Goal: Task Accomplishment & Management: Use online tool/utility

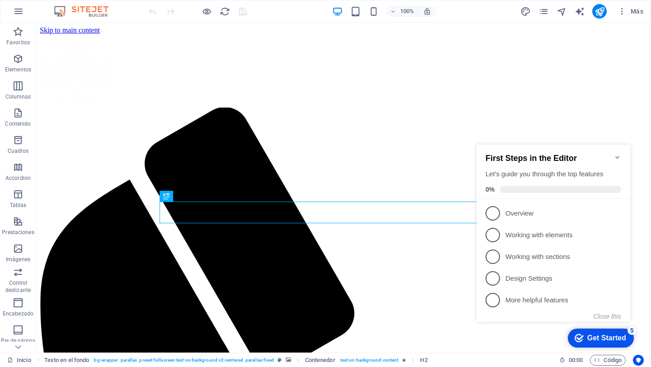
click at [618, 156] on icon "Minimize checklist" at bounding box center [617, 157] width 4 height 3
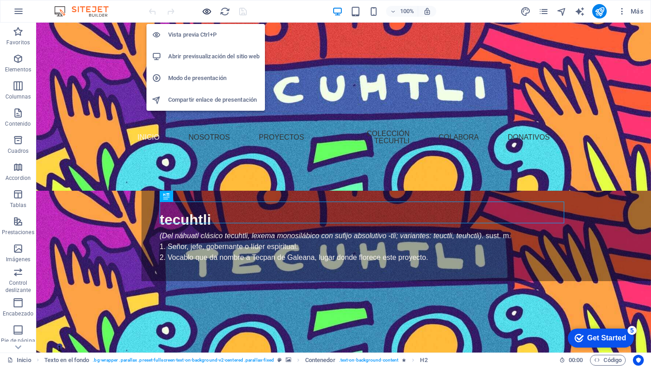
click at [203, 14] on icon "button" at bounding box center [207, 11] width 10 height 10
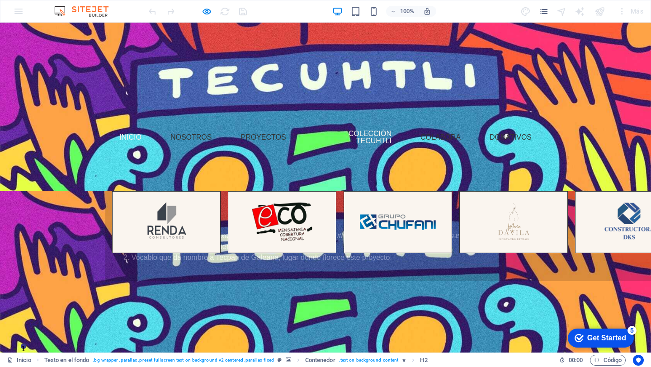
click at [363, 143] on link "Colección Tecuhtli" at bounding box center [353, 137] width 91 height 29
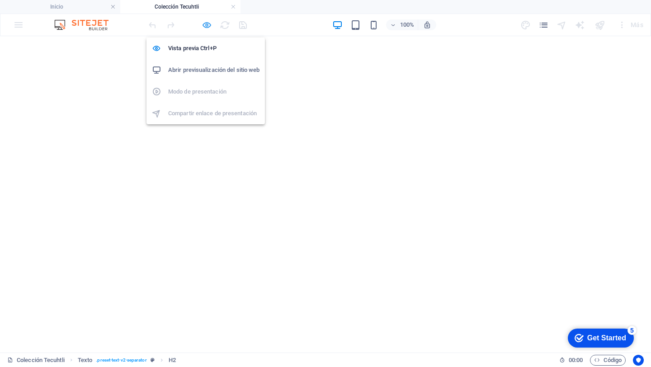
click at [204, 26] on icon "button" at bounding box center [207, 25] width 10 height 10
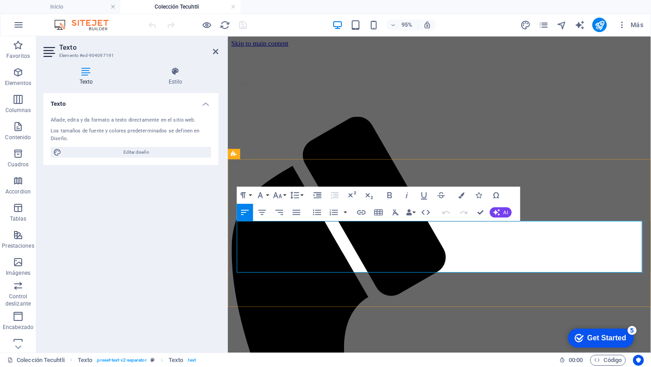
click at [183, 85] on h4 "Estilo" at bounding box center [175, 76] width 86 height 19
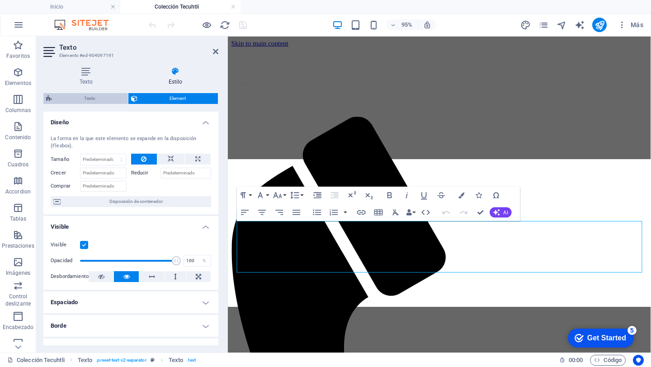
click at [99, 99] on span "Texto" at bounding box center [90, 98] width 71 height 11
select select "rem"
select select "px"
select select "preset-text-v2-separator"
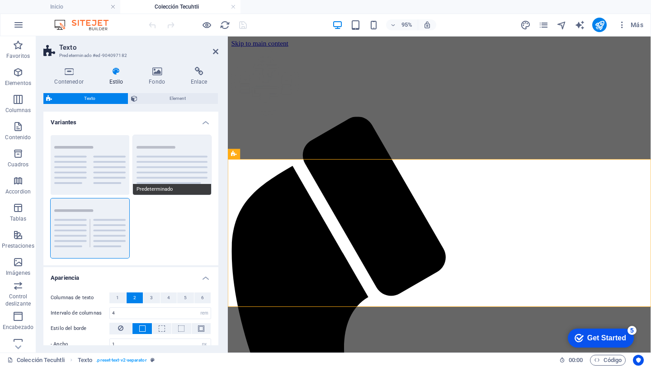
click at [160, 171] on button "Predeterminado" at bounding box center [172, 165] width 79 height 60
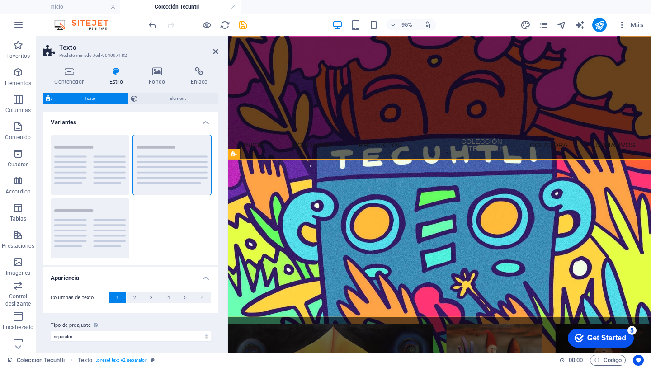
click at [405, 265] on div "La Colección Tecuhtli es un acervo personal conformado por obras de distintos a…" at bounding box center [450, 270] width 427 height 65
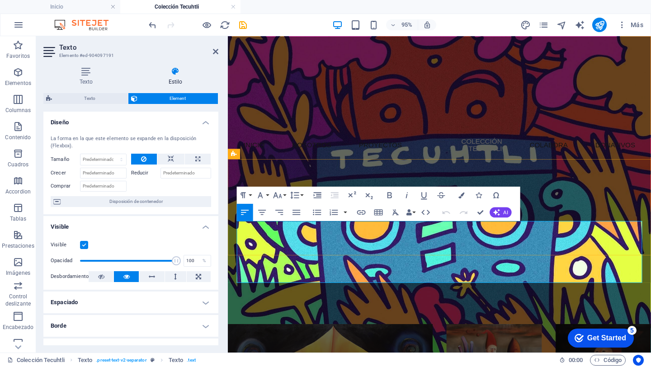
click at [405, 270] on p at bounding box center [450, 275] width 427 height 11
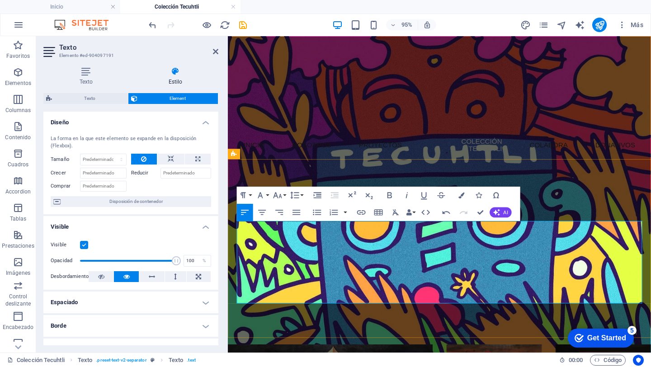
scroll to position [5043, 1]
click at [101, 101] on span "Texto" at bounding box center [90, 98] width 71 height 11
select select "rem"
select select "px"
select select "preset-text-v2-separator"
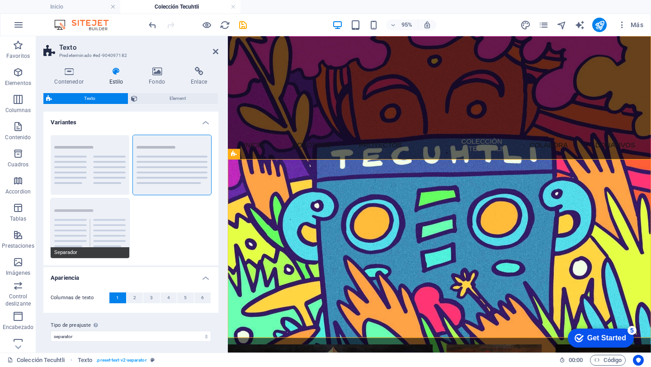
click at [115, 231] on button "Separador" at bounding box center [90, 228] width 79 height 60
type input "4"
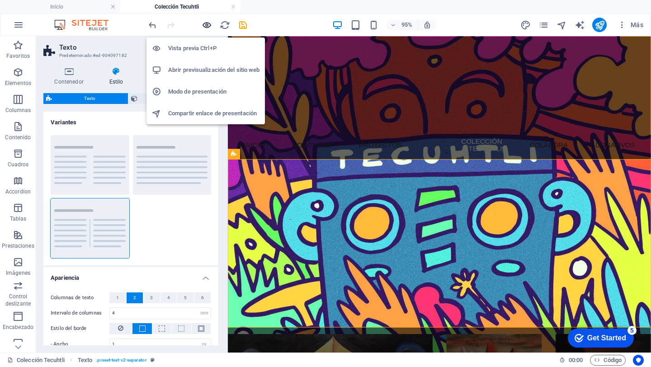
click at [207, 28] on icon "button" at bounding box center [207, 25] width 10 height 10
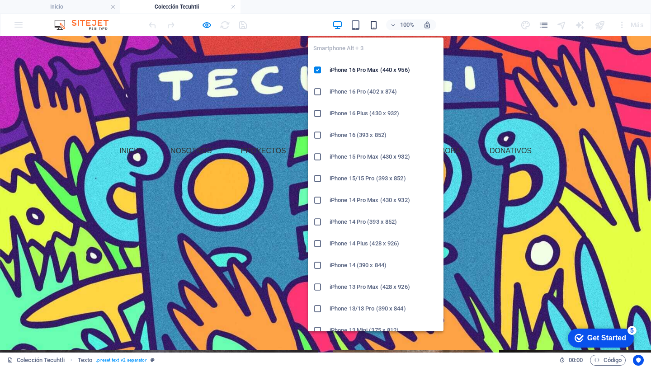
click at [370, 20] on icon "button" at bounding box center [373, 25] width 10 height 10
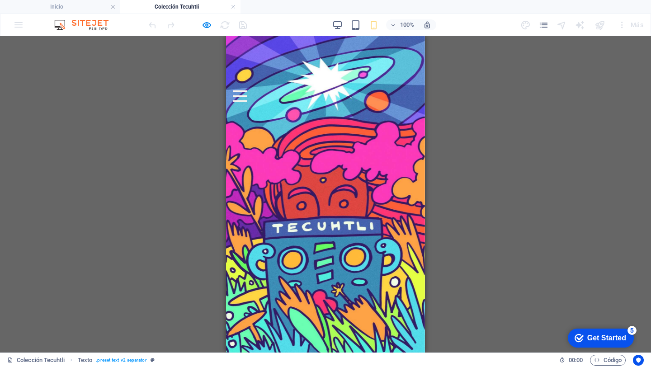
click at [257, 226] on p "Gracias a esta aportación, la colección reúne obras de distintos artistas que r…" at bounding box center [325, 252] width 184 height 54
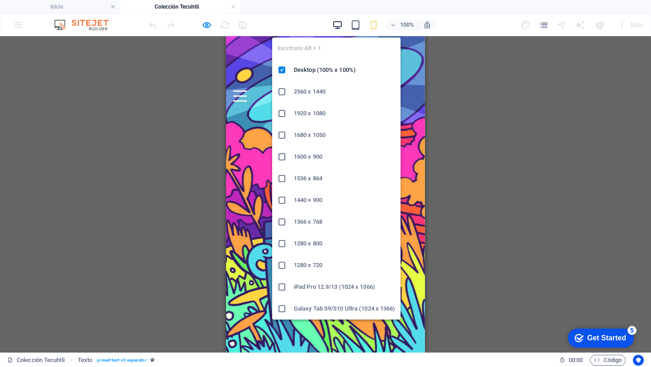
click at [339, 27] on icon "button" at bounding box center [337, 25] width 10 height 10
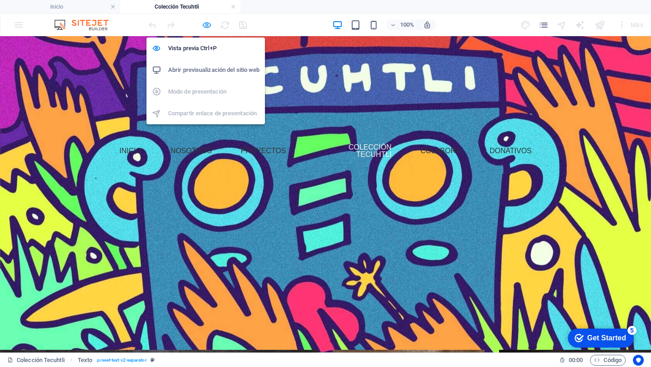
click at [206, 28] on icon "button" at bounding box center [207, 25] width 10 height 10
select select "rem"
select select "px"
select select "preset-text-v2-separator"
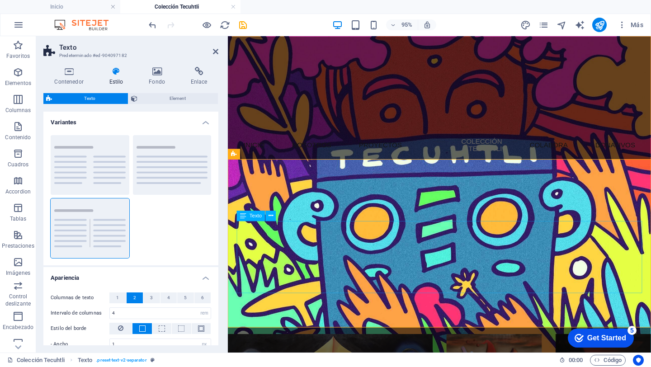
click at [509, 290] on div "La Colección Tecuhtli está conformada por obras que pertenecen al acervo de la …" at bounding box center [450, 276] width 427 height 76
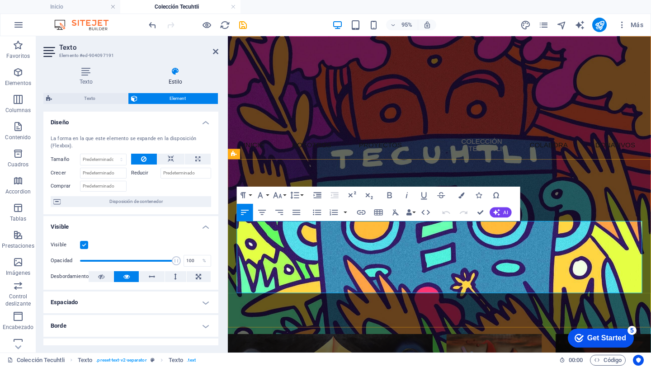
click at [509, 290] on p "La Colección [PERSON_NAME] busca ser un puente entre el arte y las personas, of…" at bounding box center [564, 286] width 199 height 33
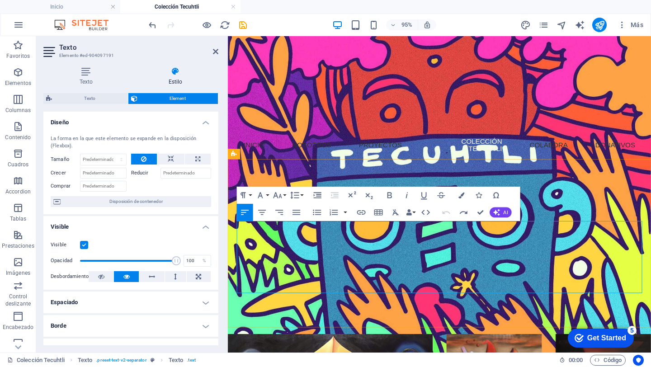
click at [594, 281] on p "La Colección [PERSON_NAME] busca ser un puente entre el arte y las personas, of…" at bounding box center [564, 286] width 199 height 33
drag, startPoint x: 592, startPoint y: 293, endPoint x: 276, endPoint y: 207, distance: 327.5
click at [276, 207] on div "Colección Tecuhtli La Colección Tecuhtli está conformada por obras que pertenec…" at bounding box center [450, 261] width 441 height 177
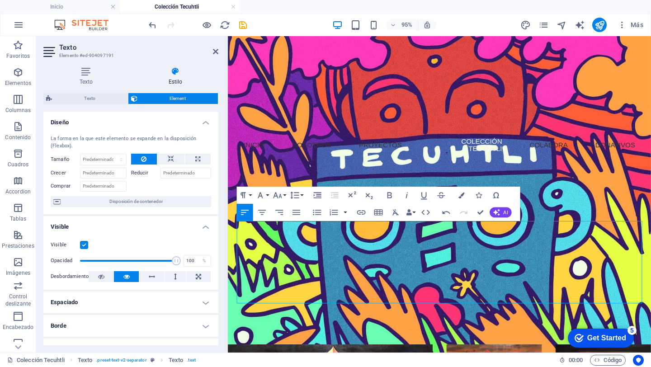
scroll to position [6663, 1]
click at [390, 316] on p at bounding box center [336, 319] width 199 height 11
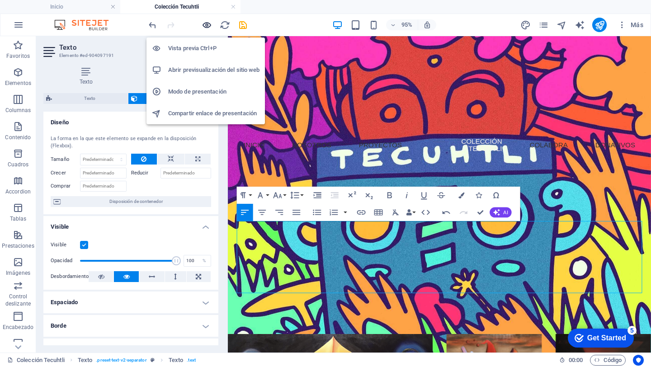
click at [206, 28] on icon "button" at bounding box center [207, 25] width 10 height 10
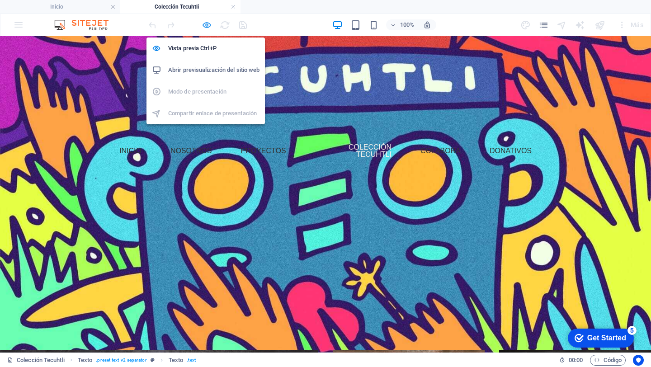
click at [207, 24] on icon "button" at bounding box center [207, 25] width 10 height 10
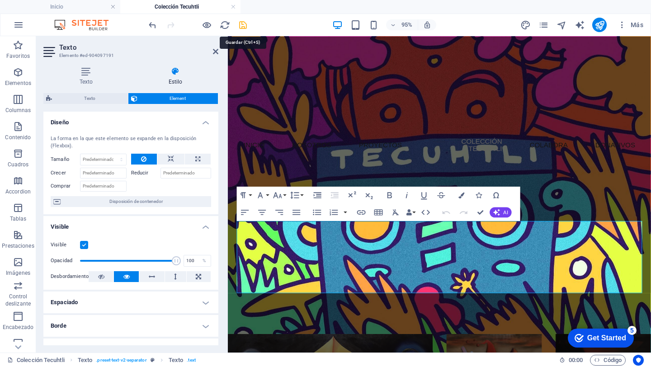
click at [243, 24] on icon "save" at bounding box center [243, 25] width 10 height 10
click at [216, 50] on icon at bounding box center [215, 51] width 5 height 7
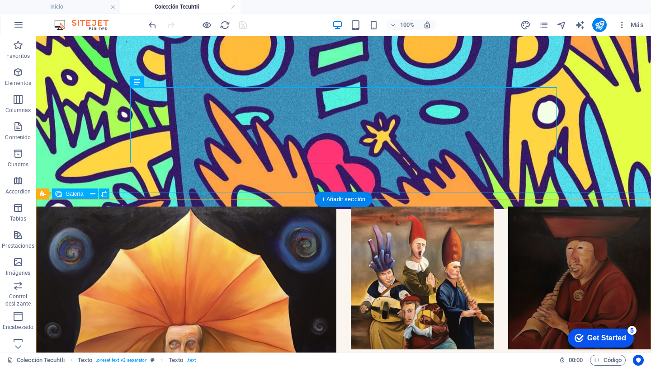
scroll to position [201, 0]
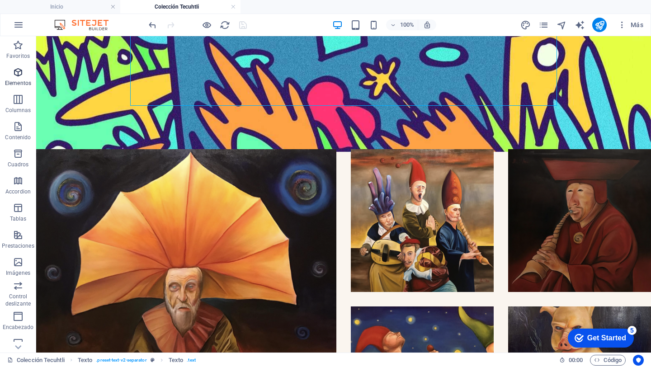
click at [10, 75] on span "Elementos" at bounding box center [18, 78] width 36 height 22
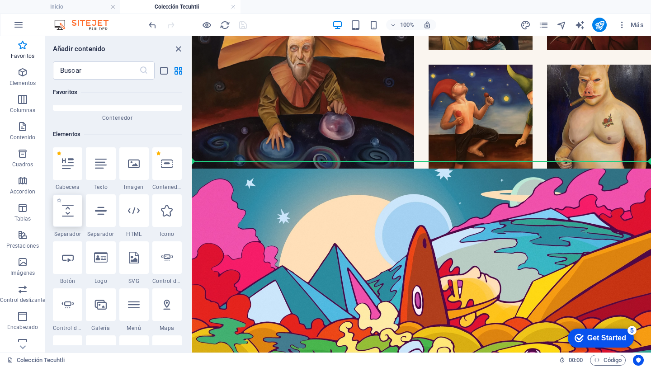
scroll to position [403, 0]
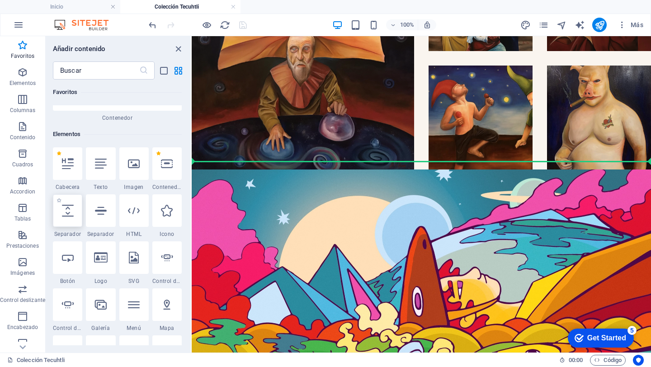
select select "px"
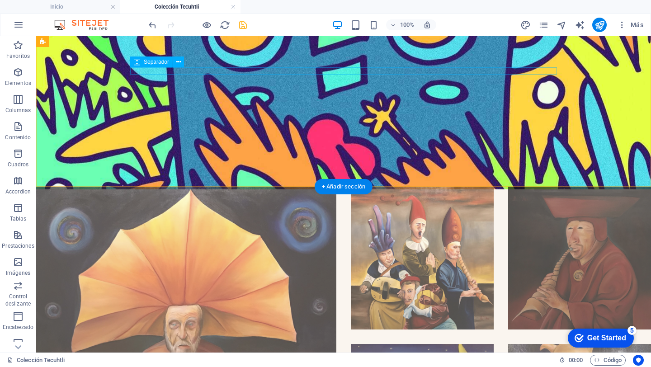
scroll to position [138, 0]
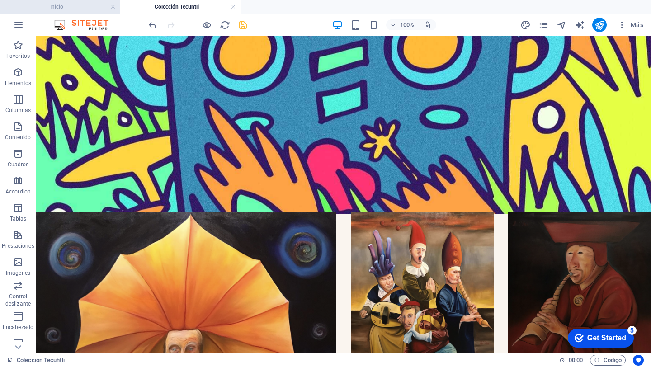
click at [87, 9] on h4 "Inicio" at bounding box center [60, 7] width 120 height 10
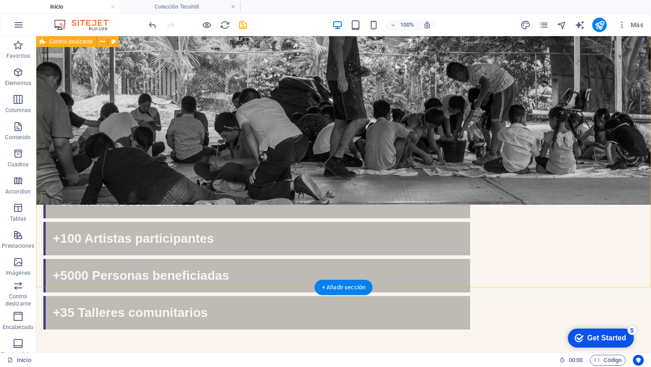
scroll to position [1610, 0]
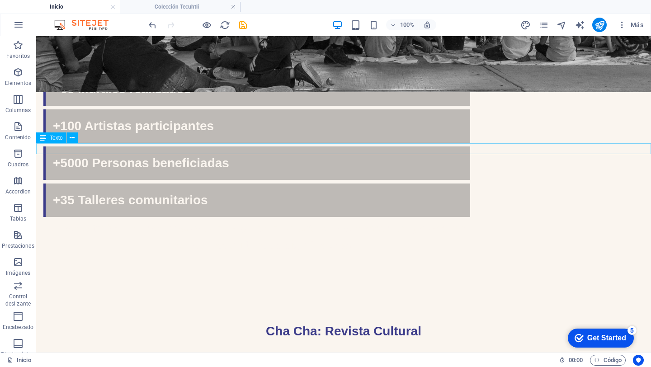
scroll to position [1345, 0]
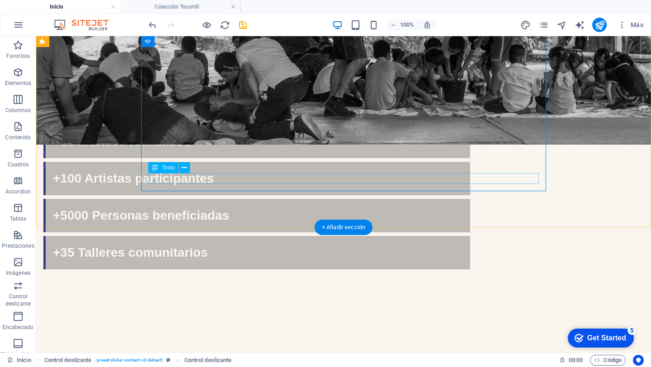
click at [183, 169] on icon at bounding box center [184, 167] width 5 height 9
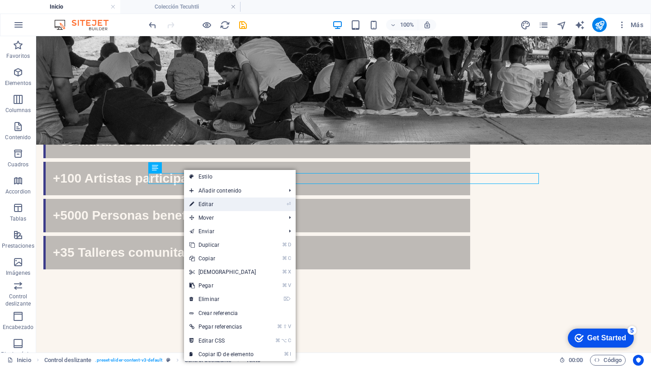
click at [215, 203] on link "⏎ Editar" at bounding box center [223, 205] width 78 height 14
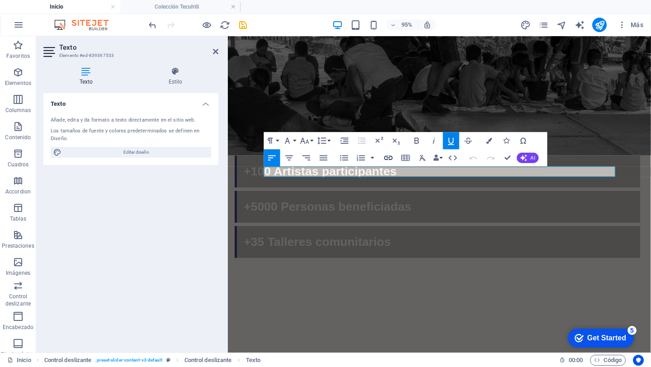
click at [387, 159] on icon "button" at bounding box center [388, 157] width 10 height 10
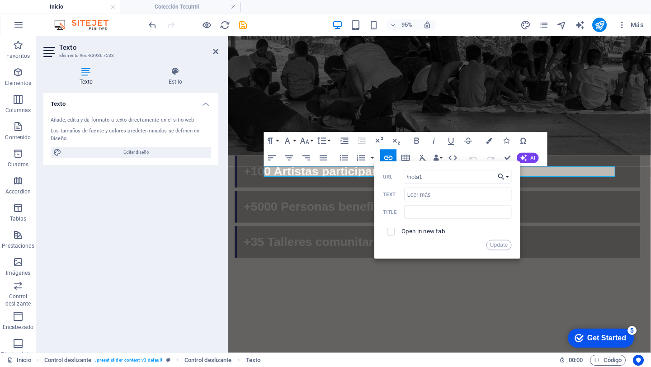
click at [508, 175] on button "Choose Link" at bounding box center [504, 177] width 16 height 14
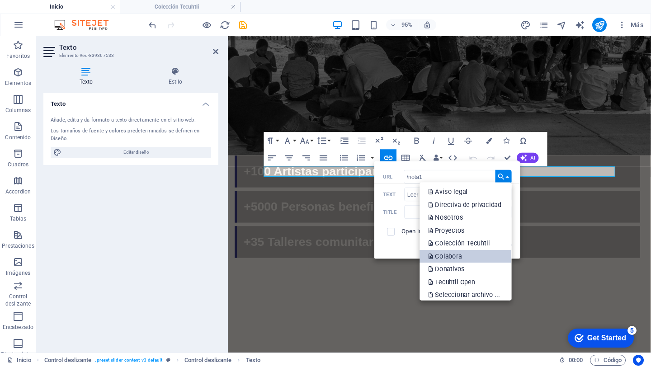
scroll to position [19, 0]
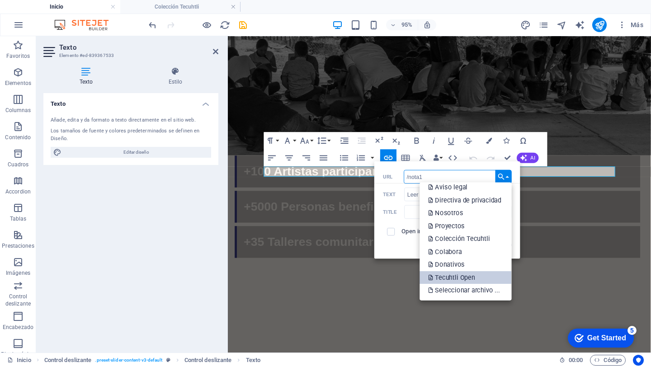
click at [461, 273] on p "Tecuhtli Open" at bounding box center [453, 277] width 48 height 13
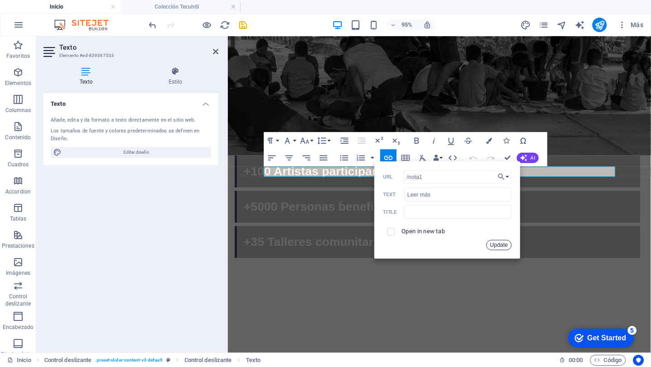
click at [502, 241] on button "Update" at bounding box center [499, 245] width 26 height 10
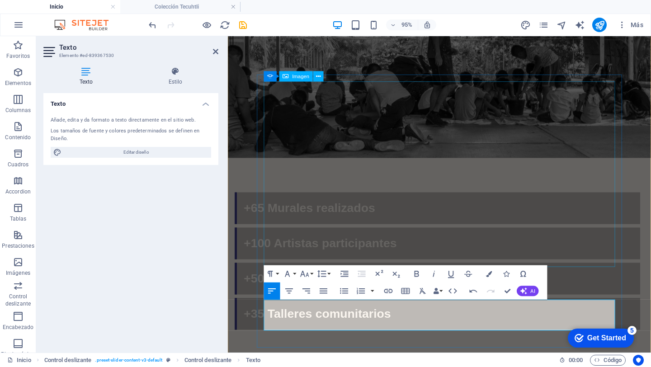
scroll to position [1313, 0]
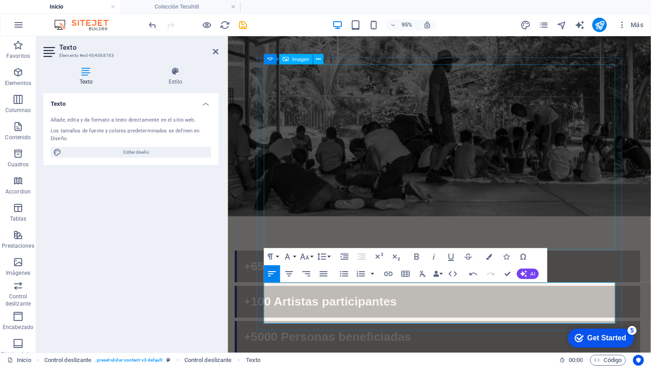
scroll to position [1240, 0]
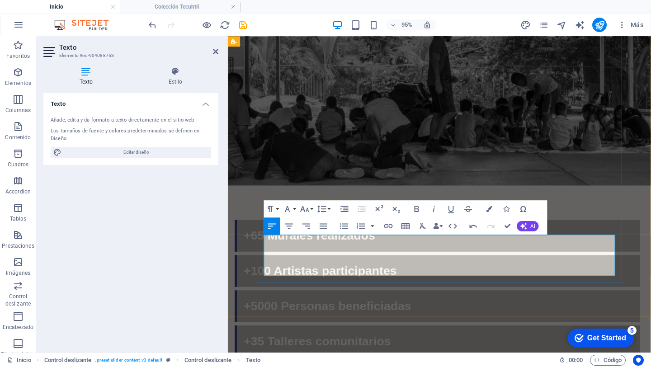
drag, startPoint x: 373, startPoint y: 249, endPoint x: 292, endPoint y: 252, distance: 80.5
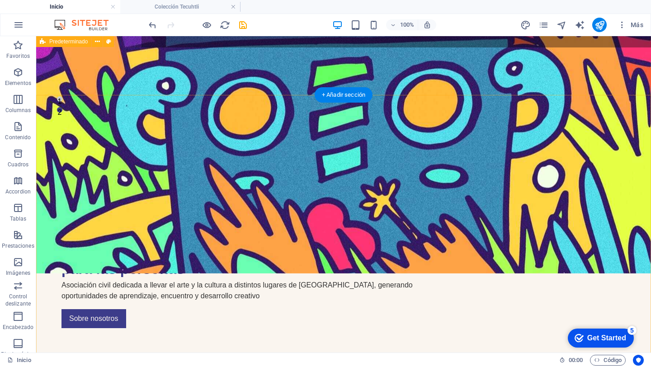
scroll to position [199, 0]
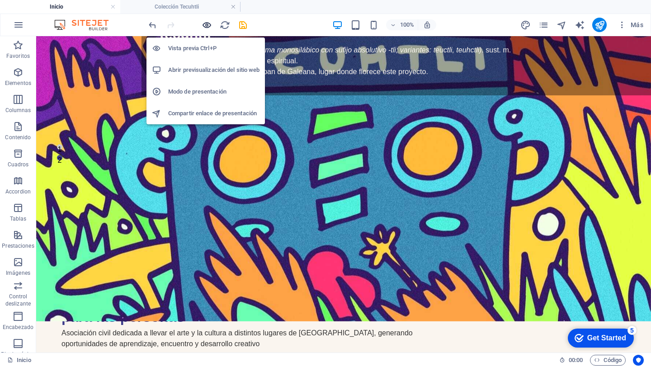
click at [204, 24] on icon "button" at bounding box center [207, 25] width 10 height 10
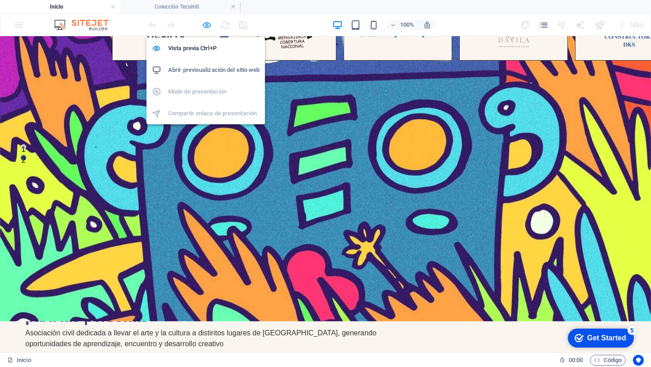
click at [208, 24] on icon "button" at bounding box center [207, 25] width 10 height 10
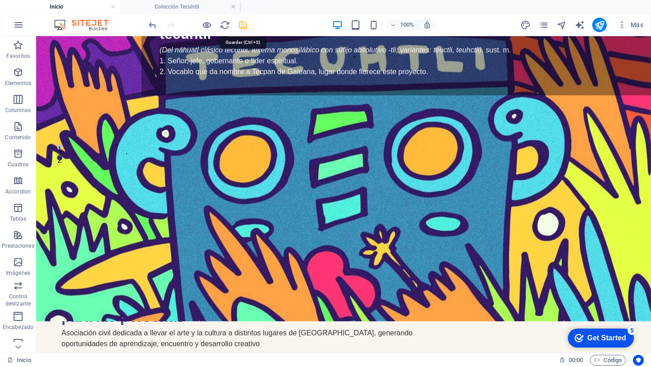
click at [246, 26] on icon "save" at bounding box center [243, 25] width 10 height 10
